Goal: Task Accomplishment & Management: Manage account settings

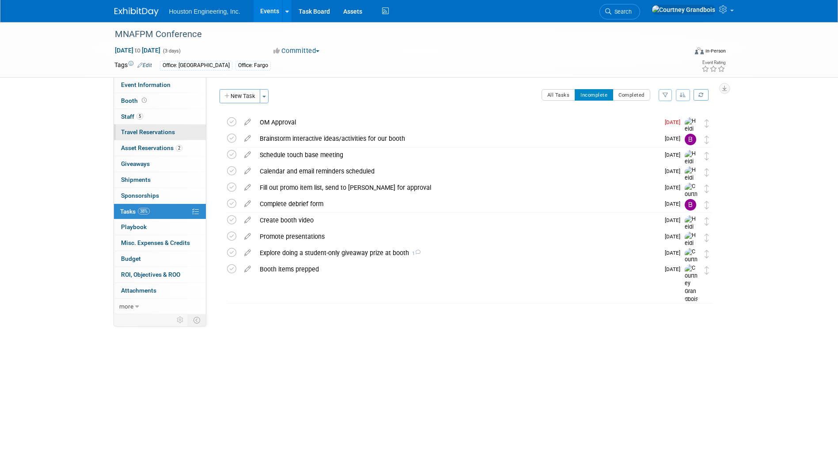
click at [158, 139] on link "0 Travel Reservations 0" at bounding box center [160, 132] width 92 height 15
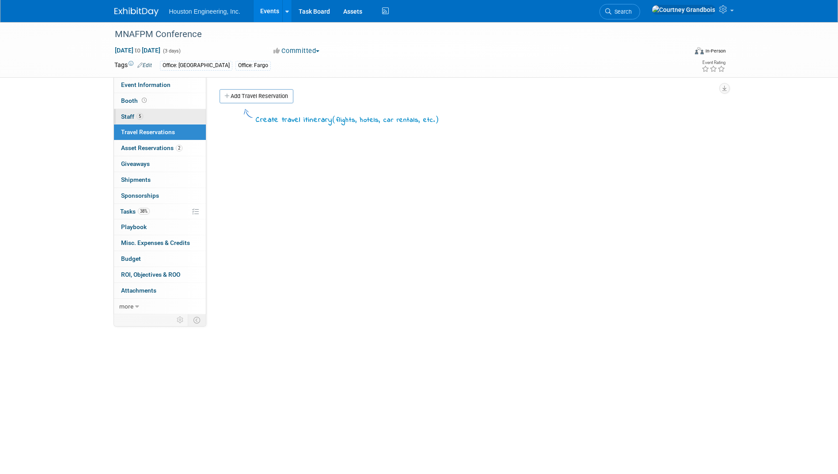
click at [144, 117] on link "5 Staff 5" at bounding box center [160, 116] width 92 height 15
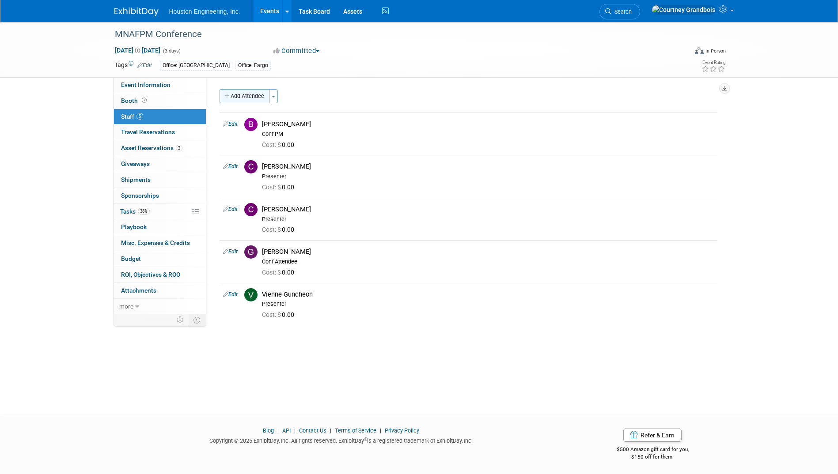
click at [240, 98] on button "Add Attendee" at bounding box center [244, 96] width 50 height 14
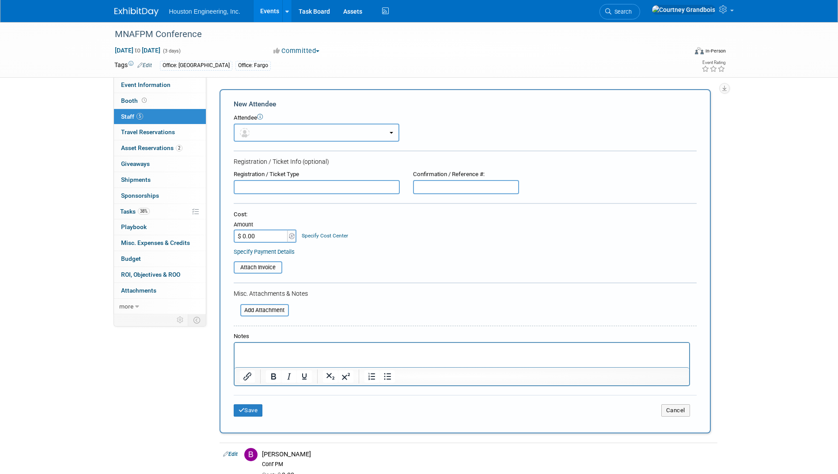
click at [275, 132] on button "button" at bounding box center [317, 133] width 166 height 18
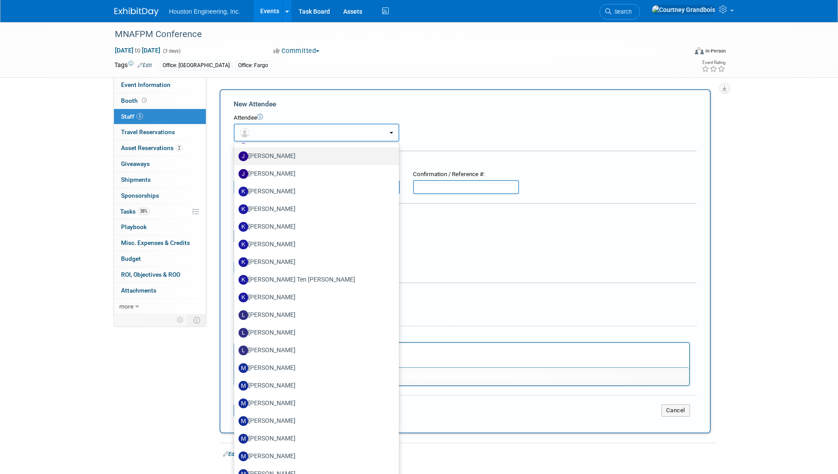
scroll to position [1060, 0]
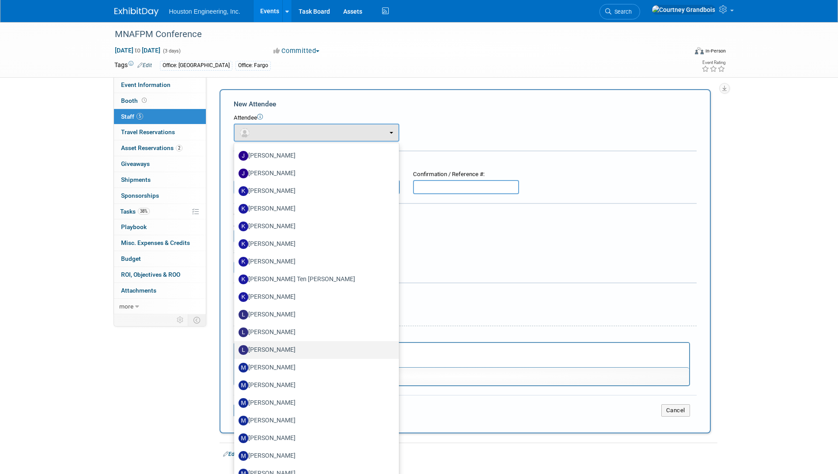
click at [280, 346] on label "Lisa Odens" at bounding box center [313, 350] width 151 height 14
click at [235, 346] on input "Lisa Odens" at bounding box center [233, 349] width 6 height 6
select select "d56acff9-390e-4e25-8da1-71f87f2d4f61"
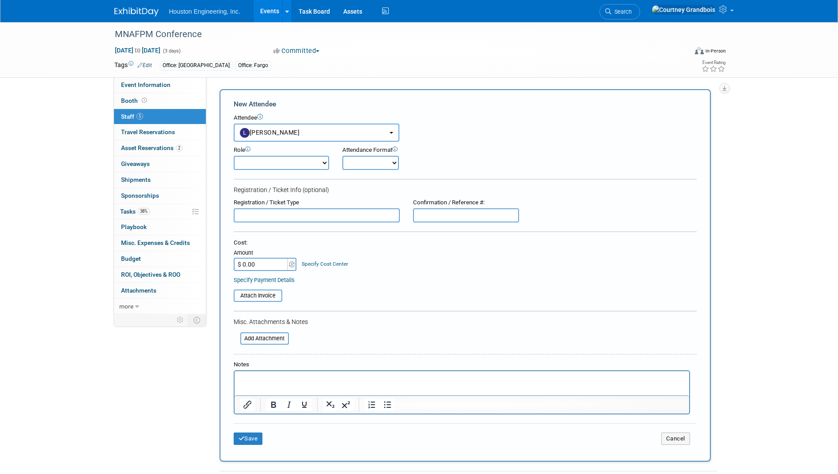
click at [306, 165] on select "Conf Attendee Conf PM Demonstrator Host Planner Presenter Sales Representative" at bounding box center [281, 163] width 95 height 14
select select "200"
click at [234, 156] on select "Conf Attendee Conf PM Demonstrator Host Planner Presenter Sales Representative" at bounding box center [281, 163] width 95 height 14
click at [245, 434] on button "Save" at bounding box center [248, 439] width 29 height 12
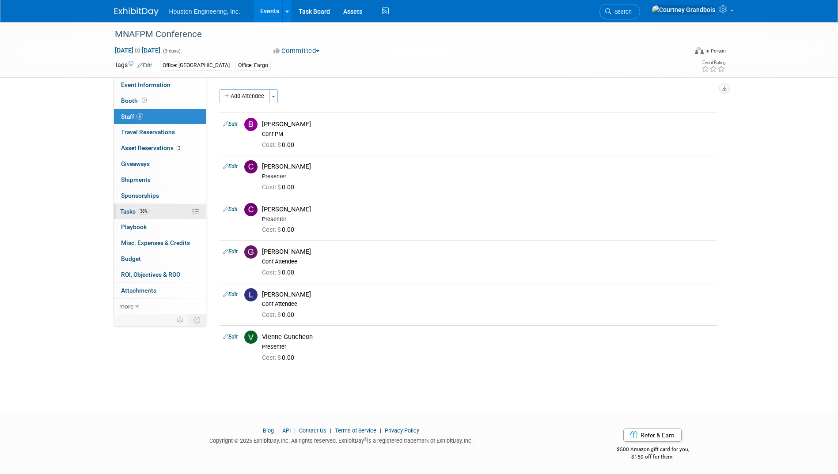
click at [166, 207] on link "38% Tasks 38%" at bounding box center [160, 211] width 92 height 15
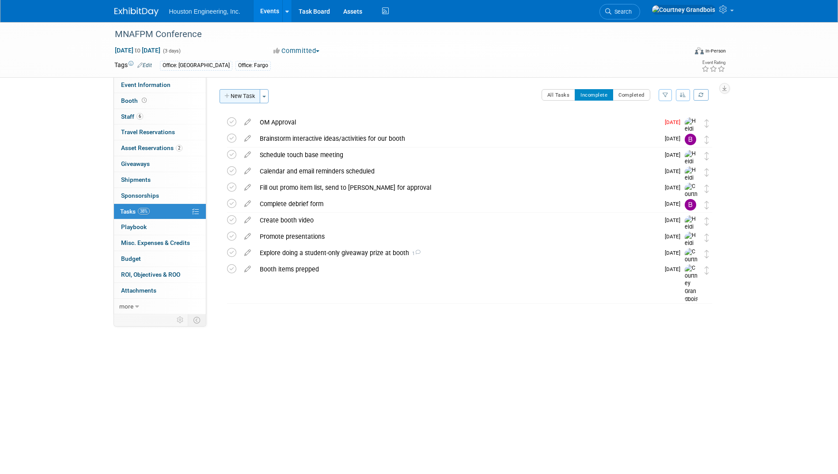
click at [240, 98] on button "New Task" at bounding box center [239, 96] width 41 height 14
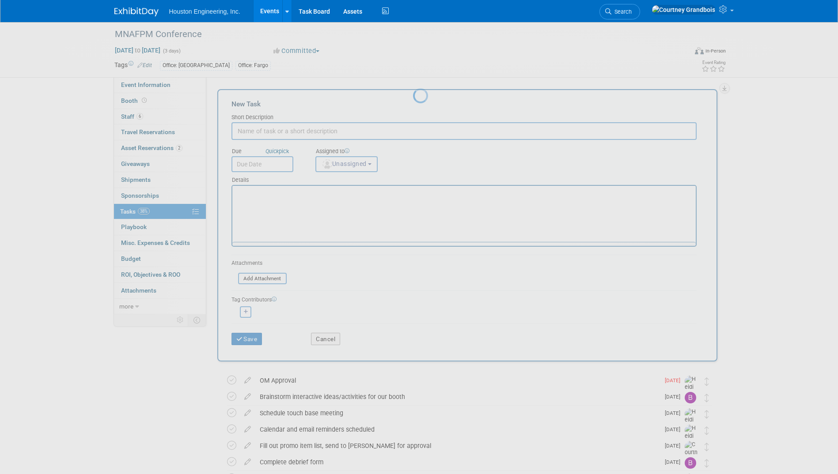
scroll to position [0, 0]
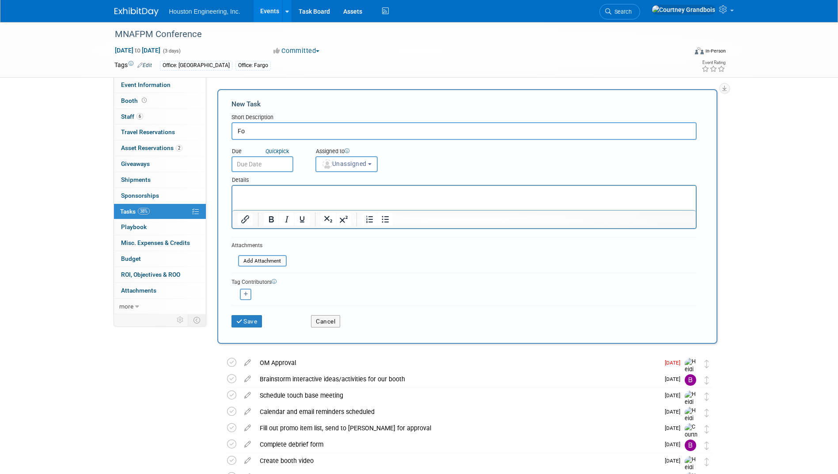
type input "F"
type input "Send registration tickets to attendees"
click at [270, 153] on icon "Quick" at bounding box center [271, 151] width 13 height 7
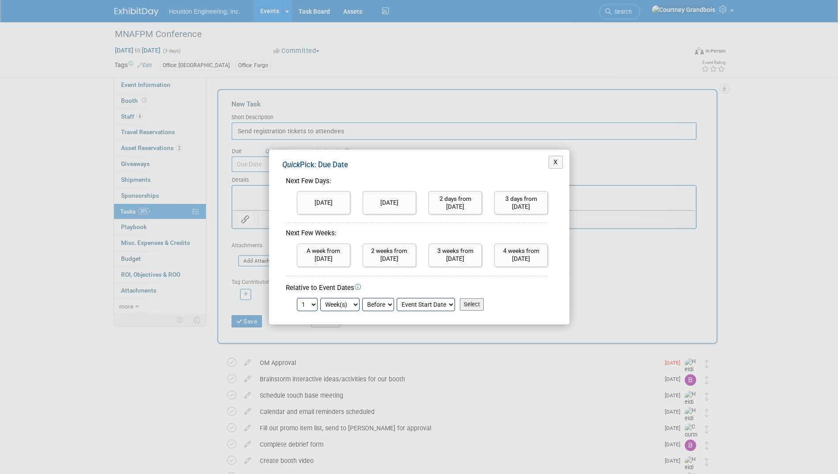
click at [270, 153] on div "X Quick Pick: Due Date Next Few Days: Today Tomorrow 2 days from today 1 2 3 4 …" at bounding box center [419, 237] width 300 height 175
click at [557, 161] on button "X" at bounding box center [555, 162] width 14 height 13
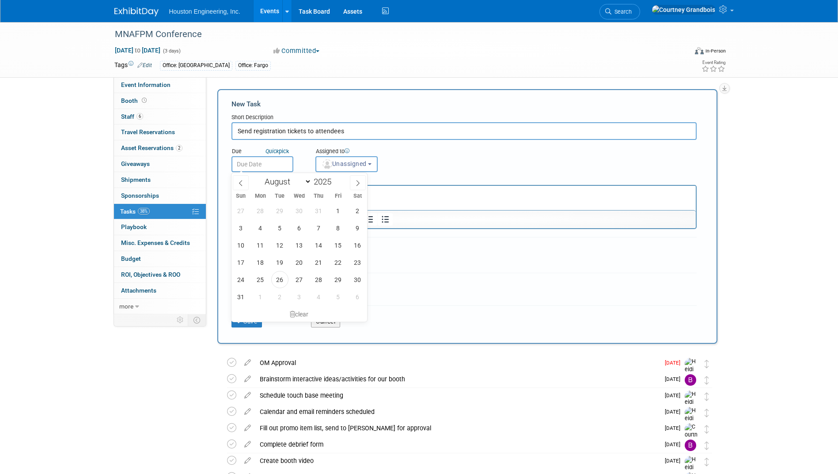
click at [266, 167] on input "text" at bounding box center [262, 164] width 62 height 16
click at [364, 182] on span at bounding box center [358, 182] width 16 height 15
select select "10"
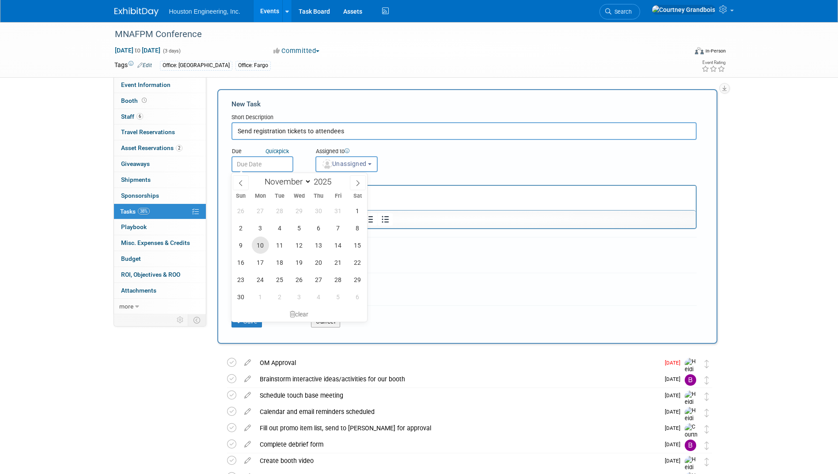
click at [256, 244] on span "10" at bounding box center [260, 245] width 17 height 17
type input "Nov 10, 2025"
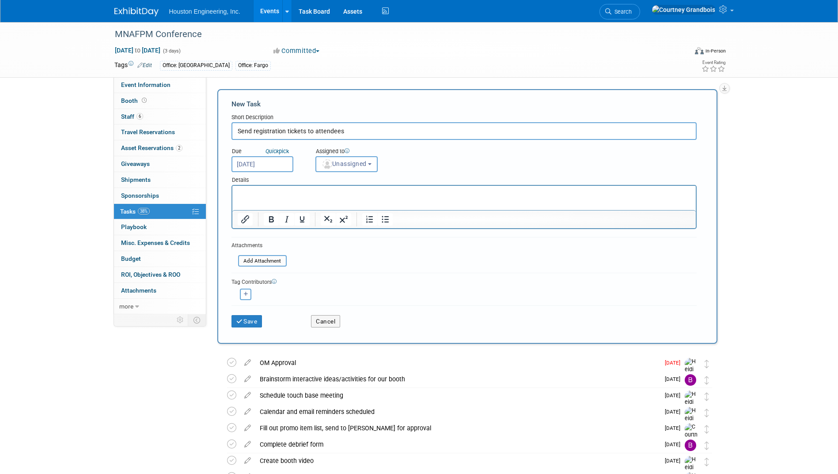
click at [374, 154] on div "Assigned to" at bounding box center [368, 151] width 106 height 9
click at [367, 160] on span "Unassigned" at bounding box center [343, 163] width 45 height 7
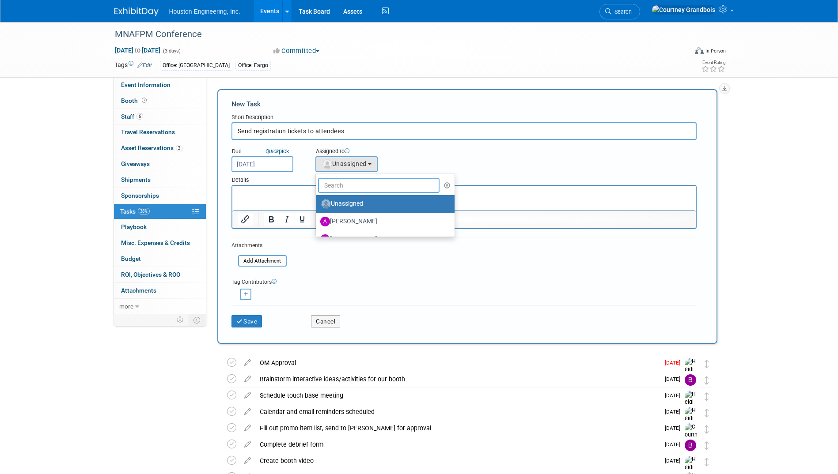
click at [361, 183] on input "text" at bounding box center [379, 185] width 122 height 15
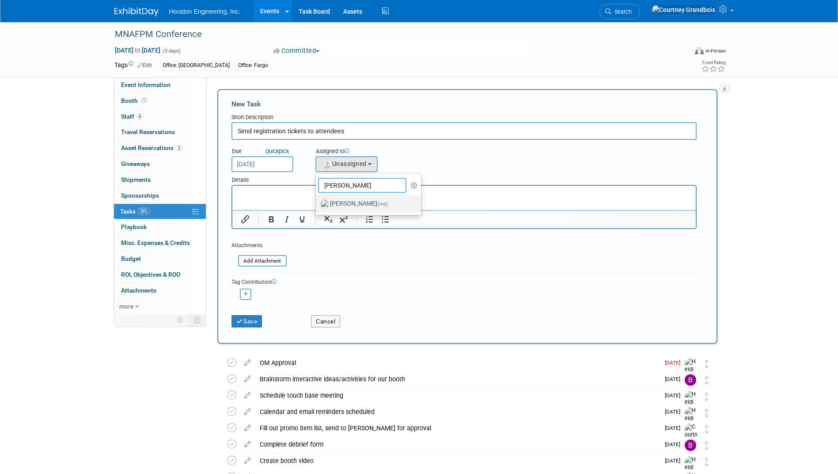
type input "courtney"
click at [359, 208] on label "Courtney Grandbois (me)" at bounding box center [366, 204] width 92 height 14
click at [317, 206] on input "Courtney Grandbois (me)" at bounding box center [314, 203] width 6 height 6
select select "60f40a7f-77ae-4a37-bf03-cdfd13c17c6d"
click at [318, 198] on html at bounding box center [463, 192] width 463 height 12
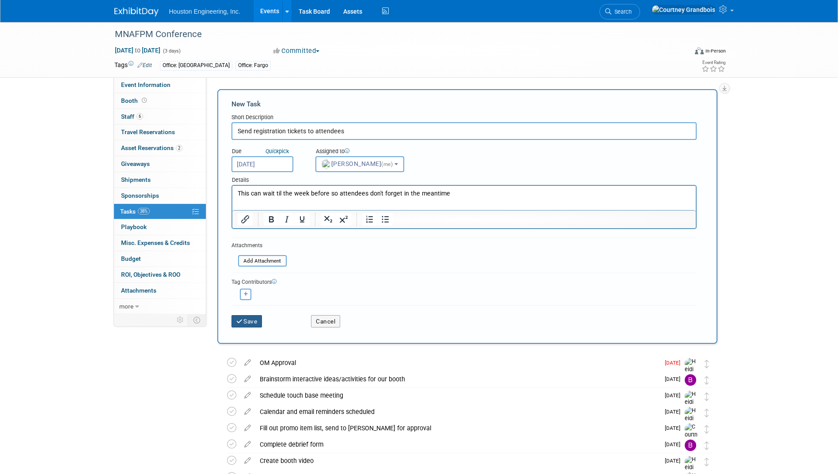
click at [255, 324] on button "Save" at bounding box center [246, 321] width 31 height 12
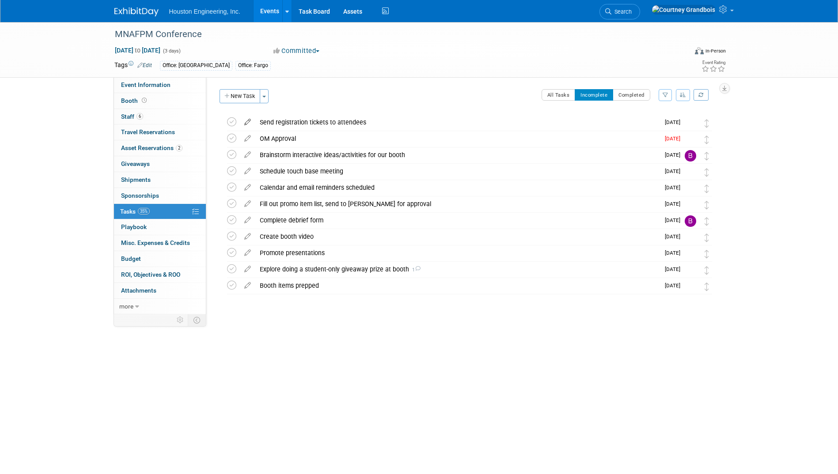
click at [247, 121] on icon at bounding box center [247, 120] width 15 height 11
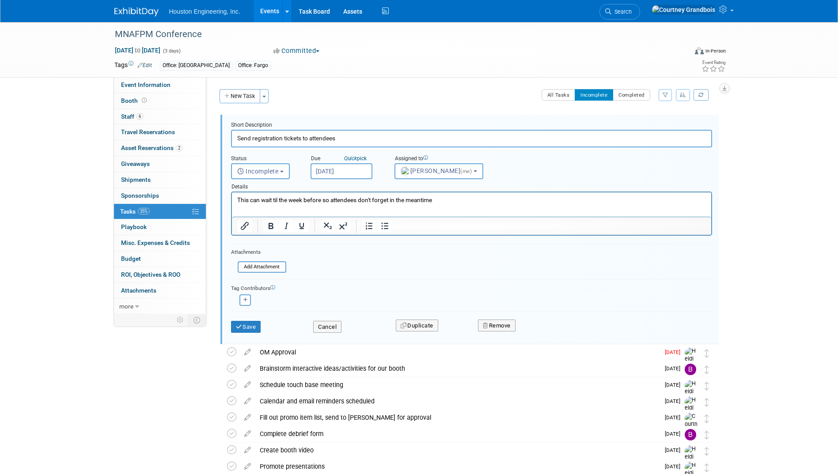
click at [352, 170] on input "Nov 10, 2025" at bounding box center [341, 171] width 62 height 16
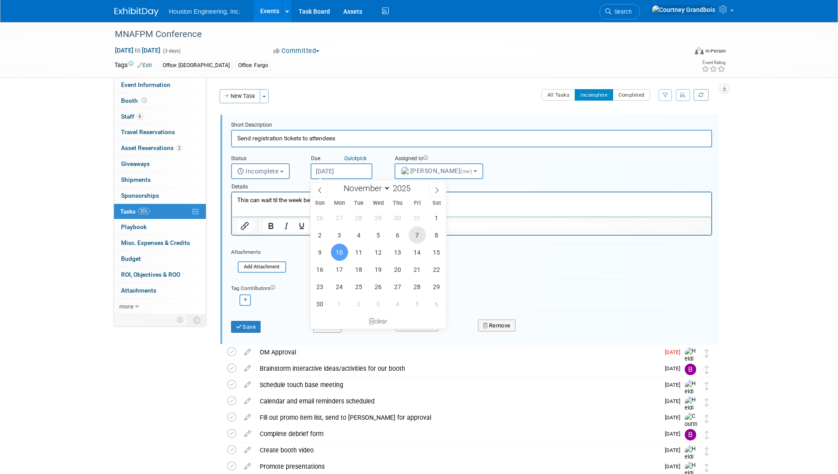
click at [417, 233] on span "7" at bounding box center [416, 235] width 17 height 17
type input "[DATE]"
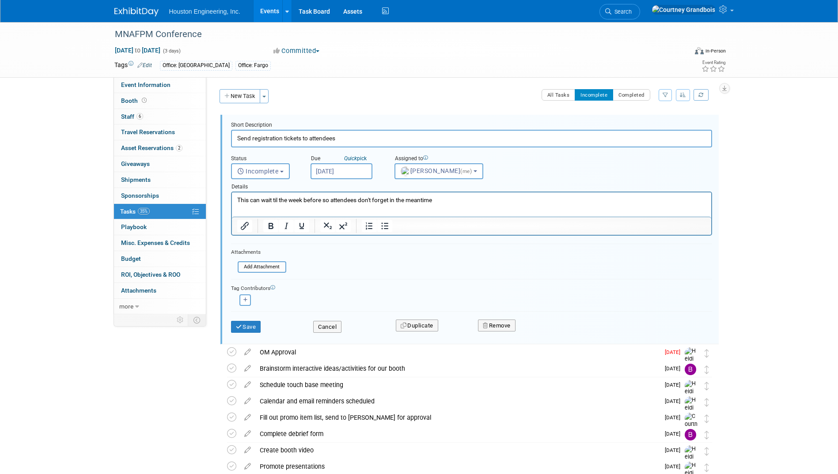
click at [252, 333] on div "Save" at bounding box center [265, 324] width 83 height 18
click at [255, 327] on button "Save" at bounding box center [246, 327] width 30 height 12
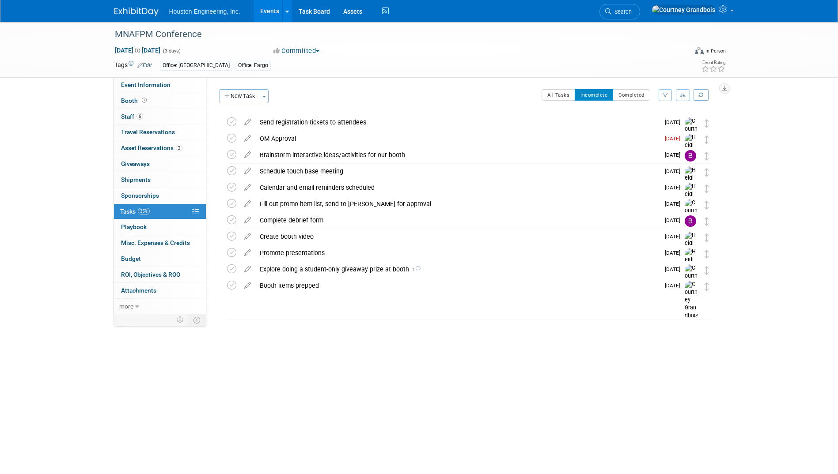
click at [272, 5] on link "Events" at bounding box center [269, 11] width 32 height 22
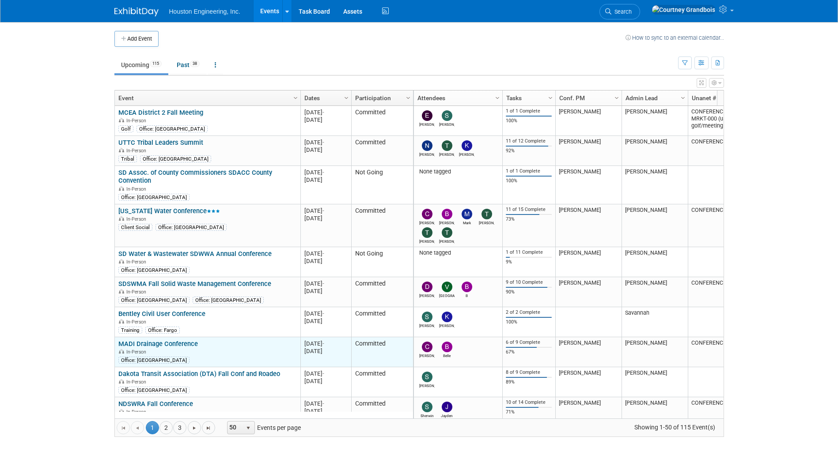
click at [176, 346] on link "MADI Drainage Conference" at bounding box center [157, 344] width 79 height 8
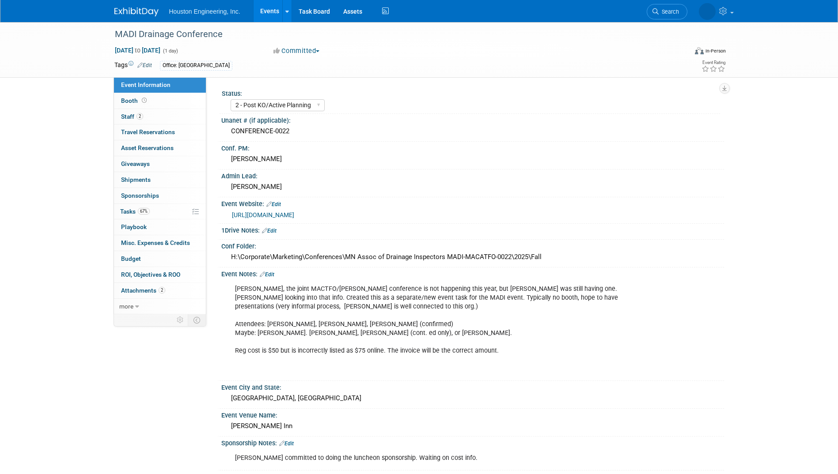
select select "2 - Post KO/Active Planning"
select select "Yes"
select select "Water Resources"
click at [163, 117] on link "2 Staff 2" at bounding box center [160, 116] width 92 height 15
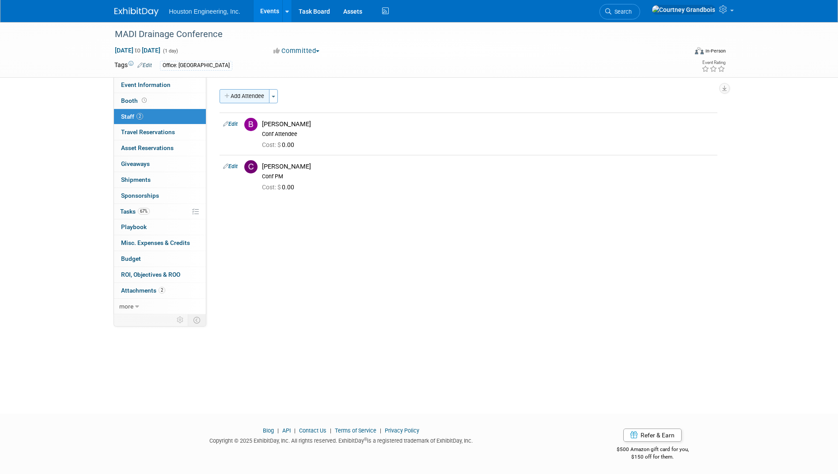
click at [266, 94] on button "Add Attendee" at bounding box center [244, 96] width 50 height 14
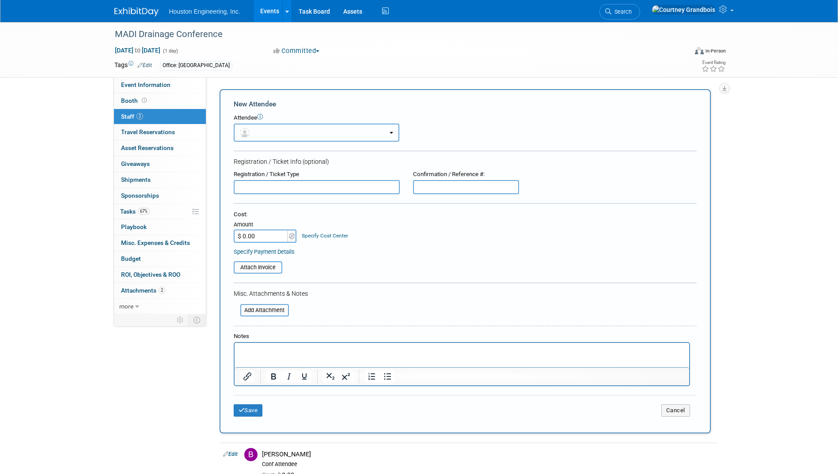
click at [273, 132] on button "button" at bounding box center [317, 133] width 166 height 18
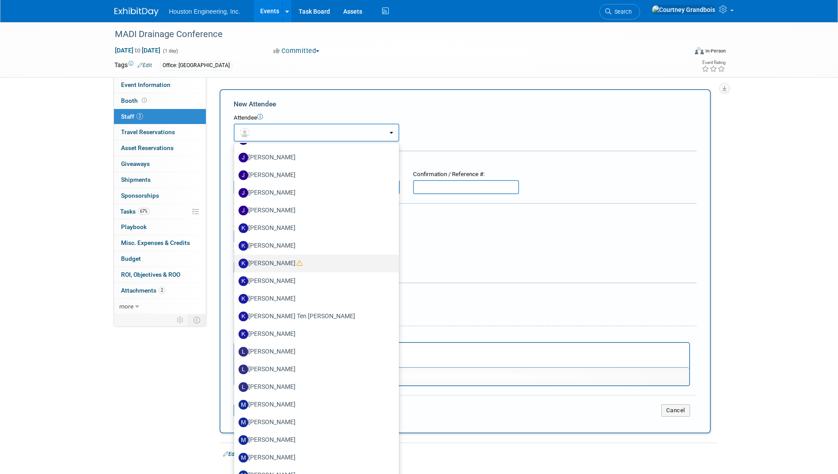
scroll to position [1060, 0]
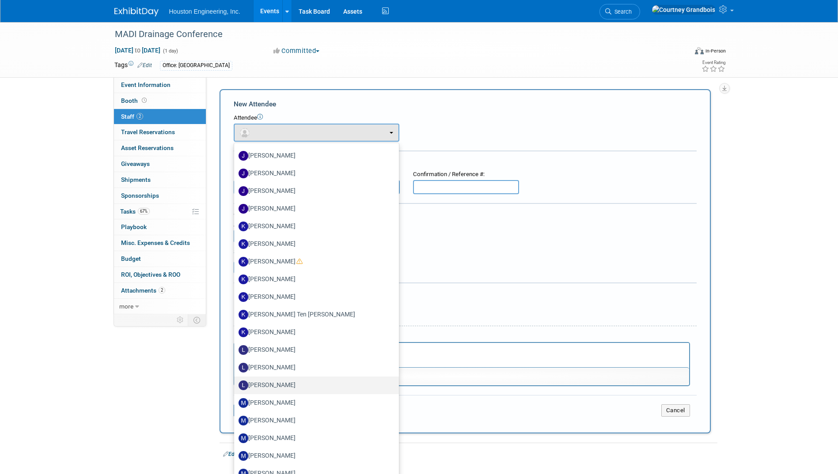
click at [294, 377] on link "Lisa Odens" at bounding box center [316, 386] width 165 height 18
click at [286, 386] on label "Lisa Odens" at bounding box center [313, 385] width 151 height 14
click at [235, 386] on input "Lisa Odens" at bounding box center [233, 385] width 6 height 6
select select "d56acff9-390e-4e25-8da1-71f87f2d4f61"
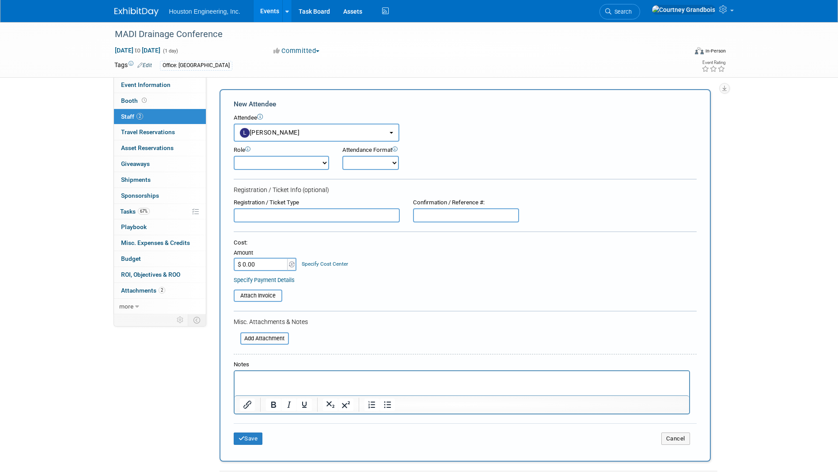
click at [282, 170] on select "Conf Attendee Conf PM Demonstrator Host Planner Presenter Sales Representative" at bounding box center [281, 163] width 95 height 14
select select "200"
click at [234, 156] on select "Conf Attendee Conf PM Demonstrator Host Planner Presenter Sales Representative" at bounding box center [281, 163] width 95 height 14
click at [256, 436] on button "Save" at bounding box center [248, 439] width 29 height 12
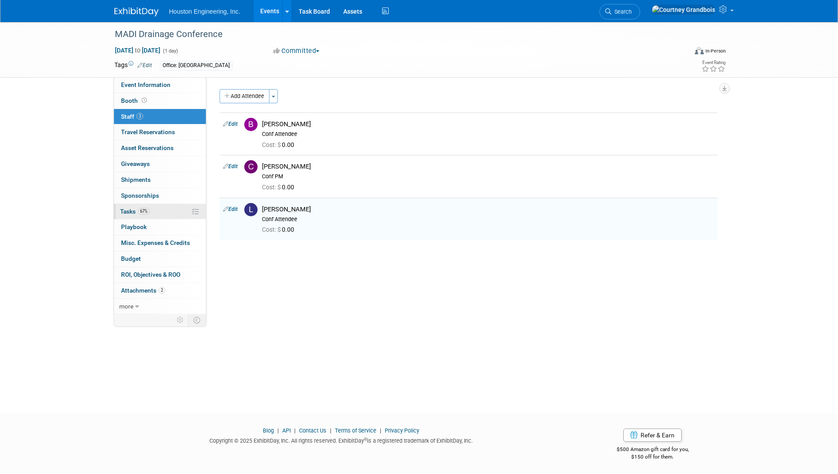
click at [147, 209] on span "67%" at bounding box center [144, 211] width 12 height 7
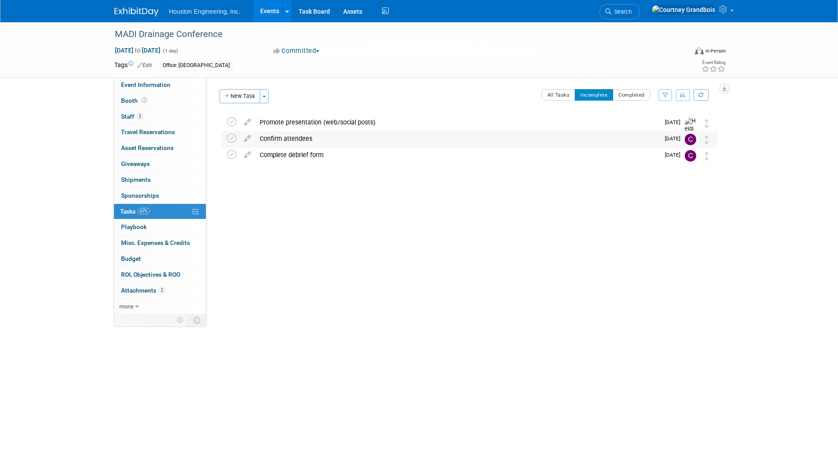
click at [287, 140] on div "Confirm attendees" at bounding box center [457, 138] width 404 height 15
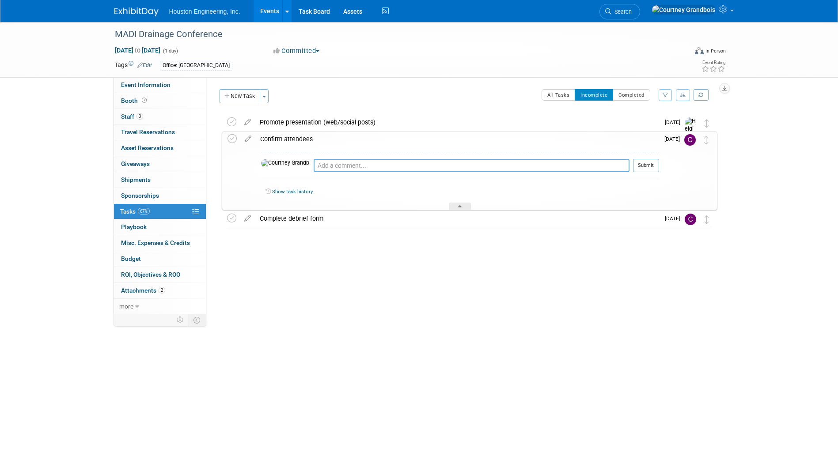
click at [314, 163] on textarea at bounding box center [472, 165] width 316 height 13
click at [299, 138] on div "Confirm attendees" at bounding box center [457, 139] width 403 height 15
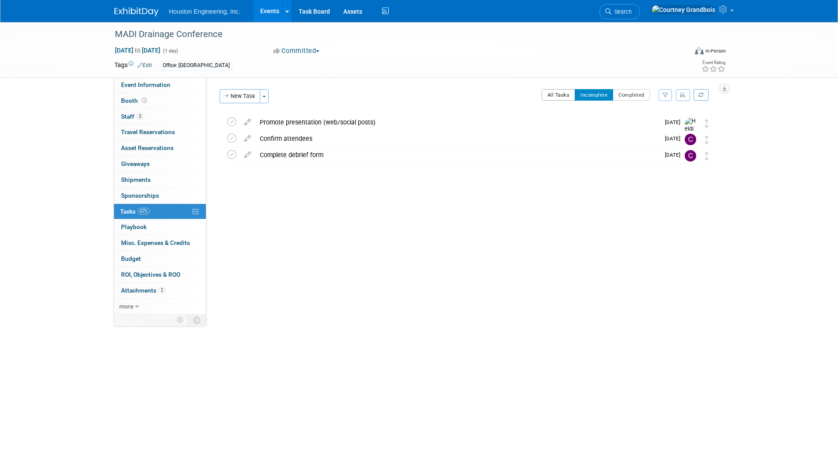
click at [551, 95] on button "All Tasks" at bounding box center [558, 94] width 34 height 11
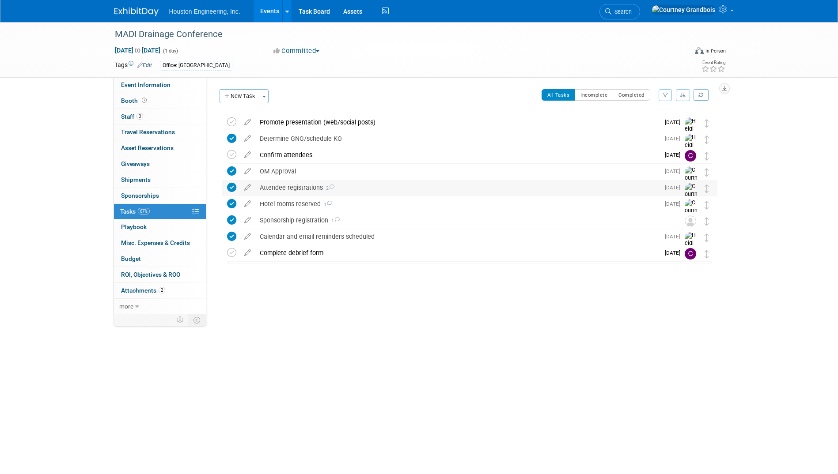
click at [367, 187] on div "Attendee registrations 2" at bounding box center [457, 187] width 404 height 15
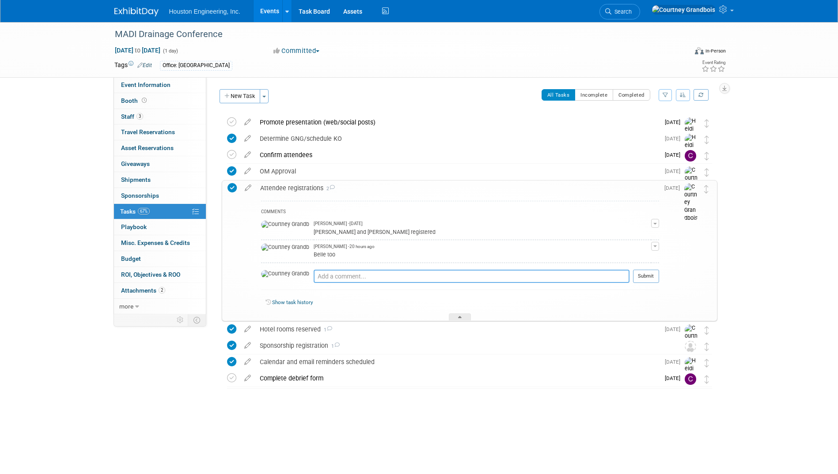
click at [344, 276] on textarea at bounding box center [472, 276] width 316 height 13
type textarea "L"
type textarea "and Lisa"
click at [641, 277] on button "Submit" at bounding box center [646, 276] width 26 height 13
